Goal: Find specific page/section: Find specific page/section

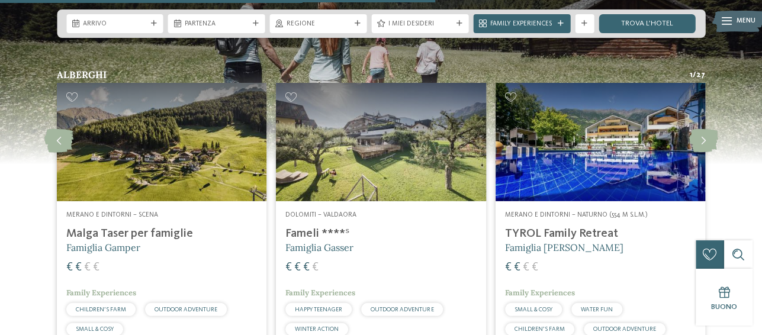
scroll to position [1658, 0]
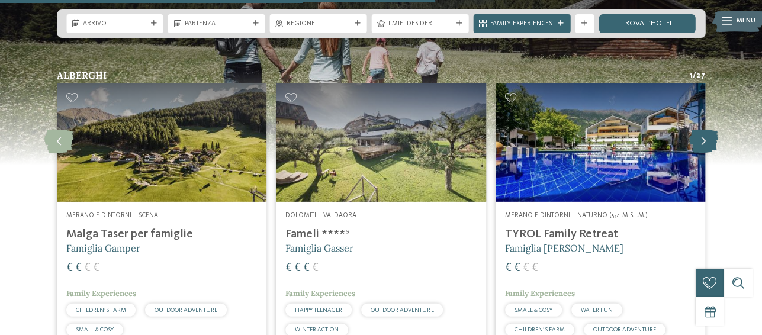
click at [708, 139] on icon at bounding box center [703, 142] width 29 height 24
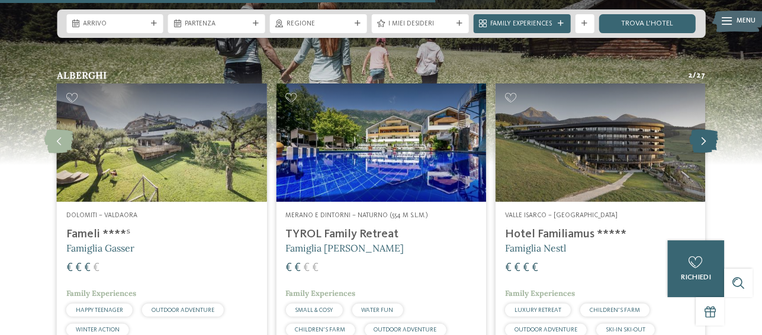
click at [705, 139] on icon at bounding box center [703, 142] width 29 height 24
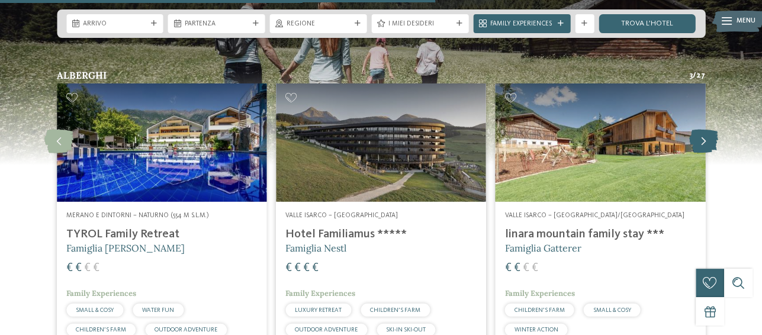
click at [705, 139] on icon at bounding box center [703, 142] width 29 height 24
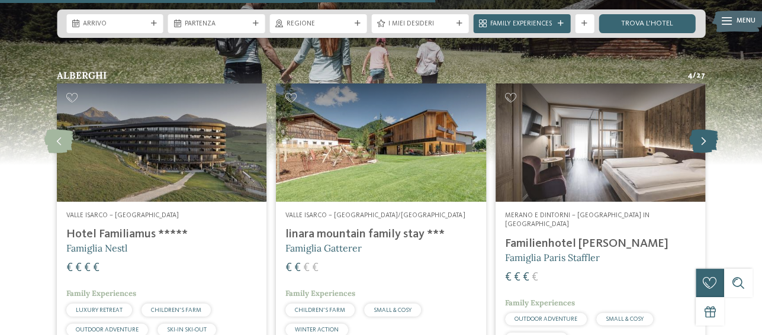
click at [705, 139] on icon at bounding box center [703, 142] width 29 height 24
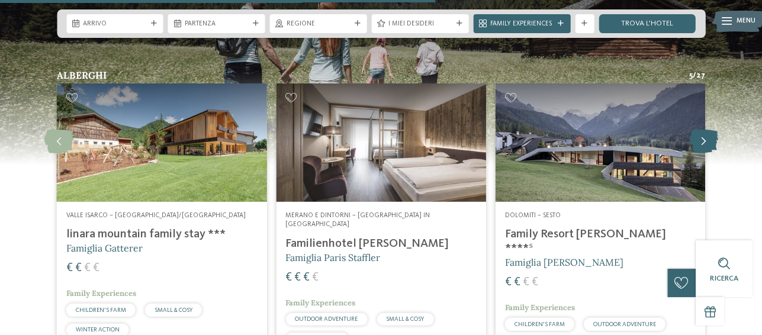
click at [705, 139] on icon at bounding box center [703, 142] width 29 height 24
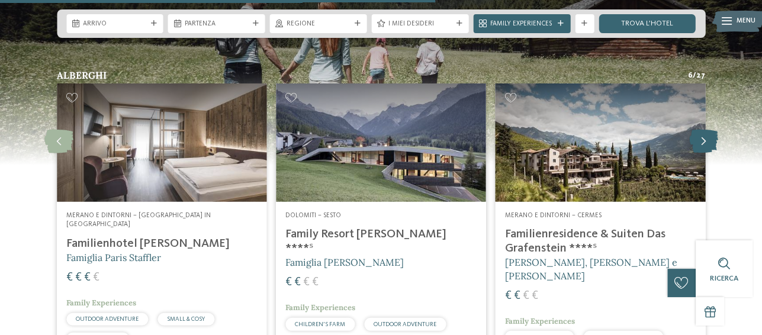
click at [705, 139] on icon at bounding box center [703, 142] width 29 height 24
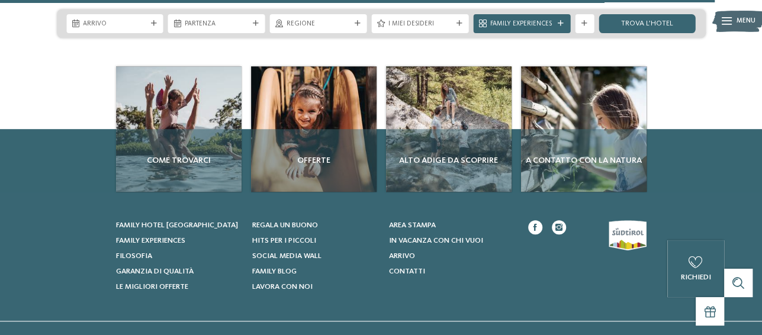
scroll to position [2724, 0]
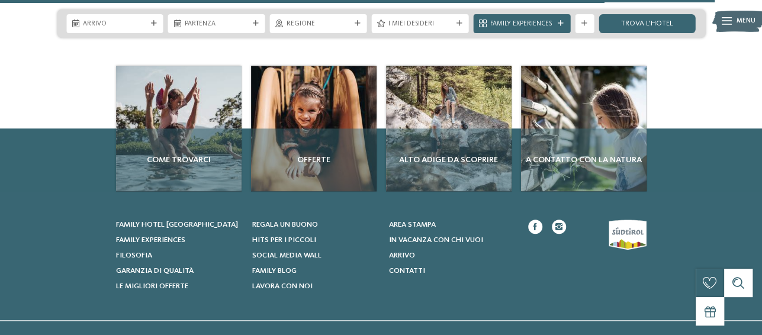
click at [342, 30] on div "Regione" at bounding box center [318, 23] width 97 height 19
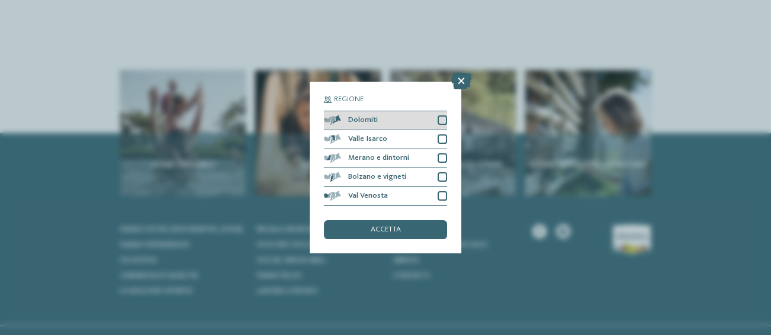
click at [444, 119] on div at bounding box center [442, 119] width 9 height 9
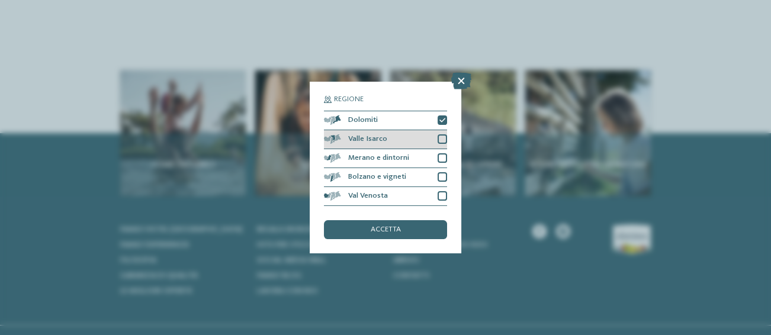
click at [445, 140] on div at bounding box center [442, 138] width 9 height 9
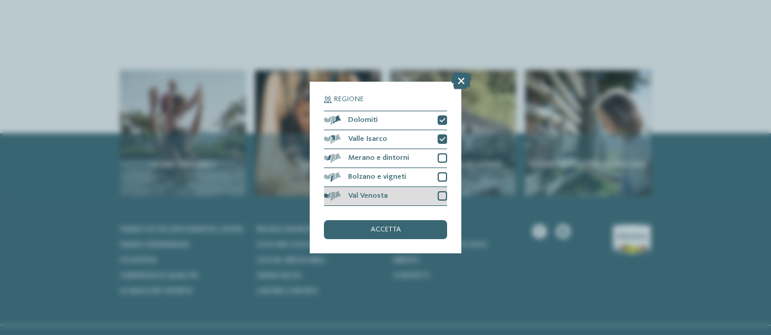
click at [443, 195] on div at bounding box center [442, 195] width 9 height 9
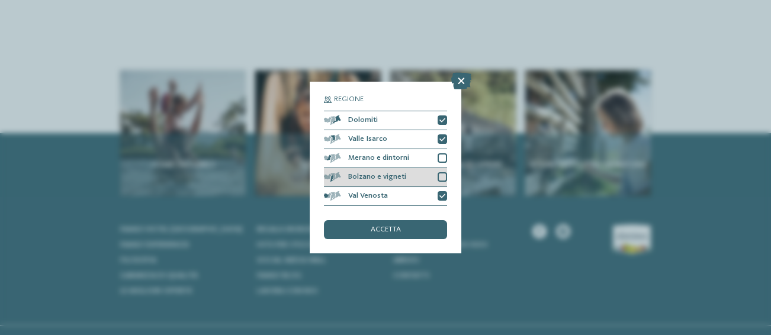
click at [445, 176] on div at bounding box center [442, 176] width 9 height 9
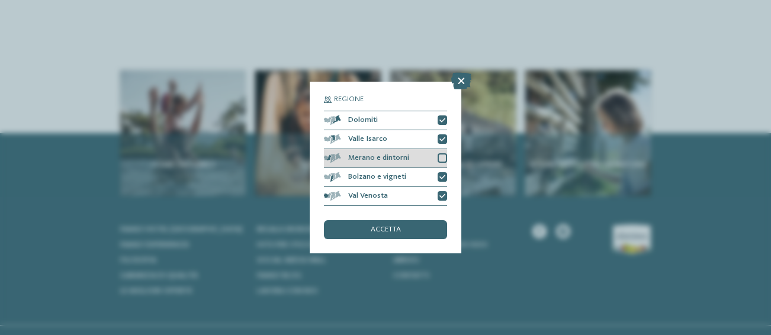
click at [444, 158] on div at bounding box center [442, 157] width 9 height 9
click at [415, 229] on div "accetta" at bounding box center [385, 229] width 123 height 19
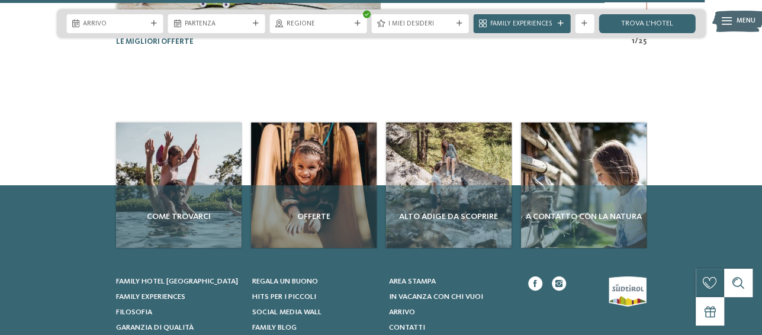
scroll to position [2665, 0]
